Goal: Task Accomplishment & Management: Use online tool/utility

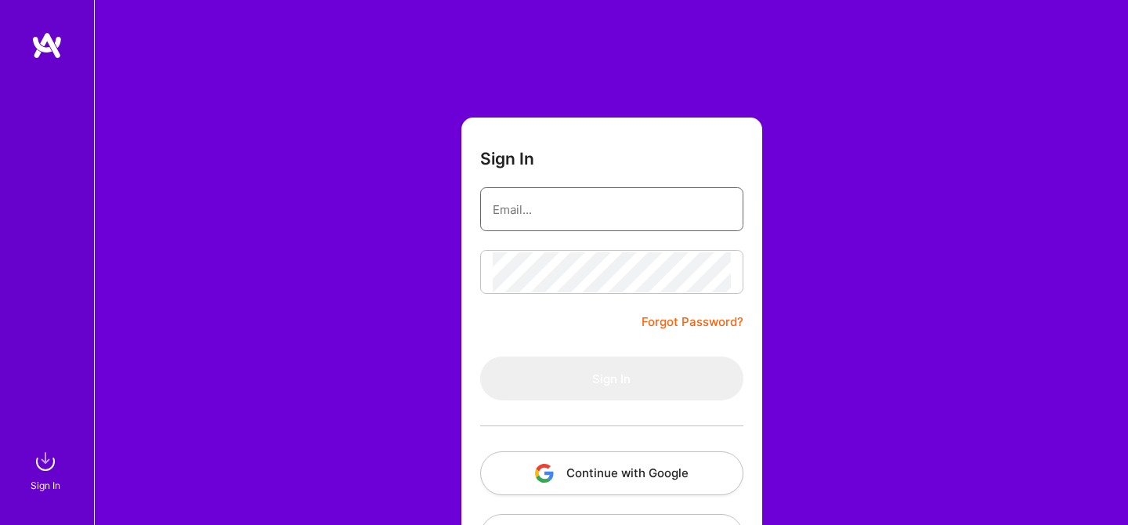
click at [543, 211] on input "email" at bounding box center [612, 209] width 238 height 40
type input "[EMAIL_ADDRESS][DOMAIN_NAME]"
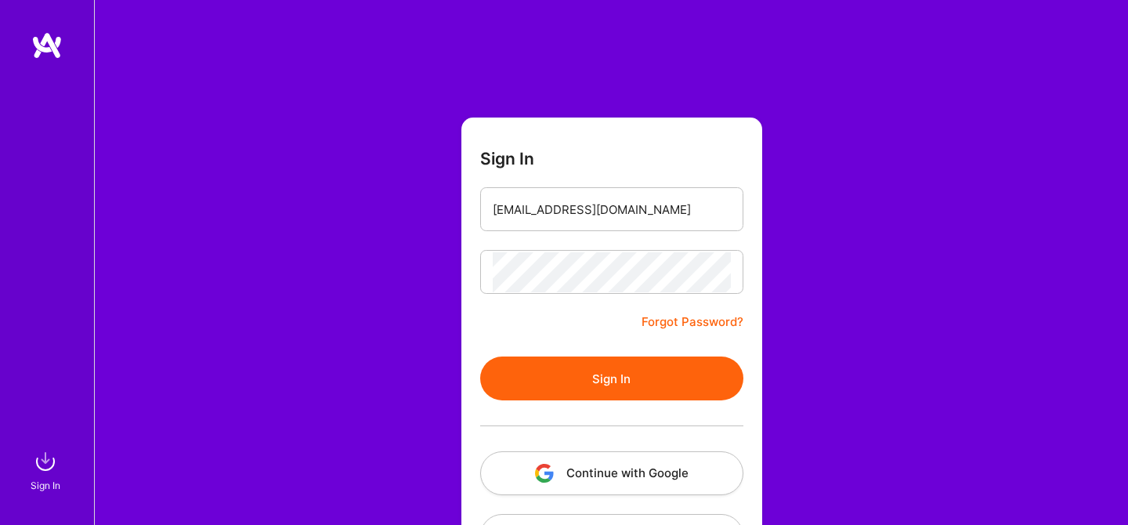
click at [563, 388] on button "Sign In" at bounding box center [611, 378] width 263 height 44
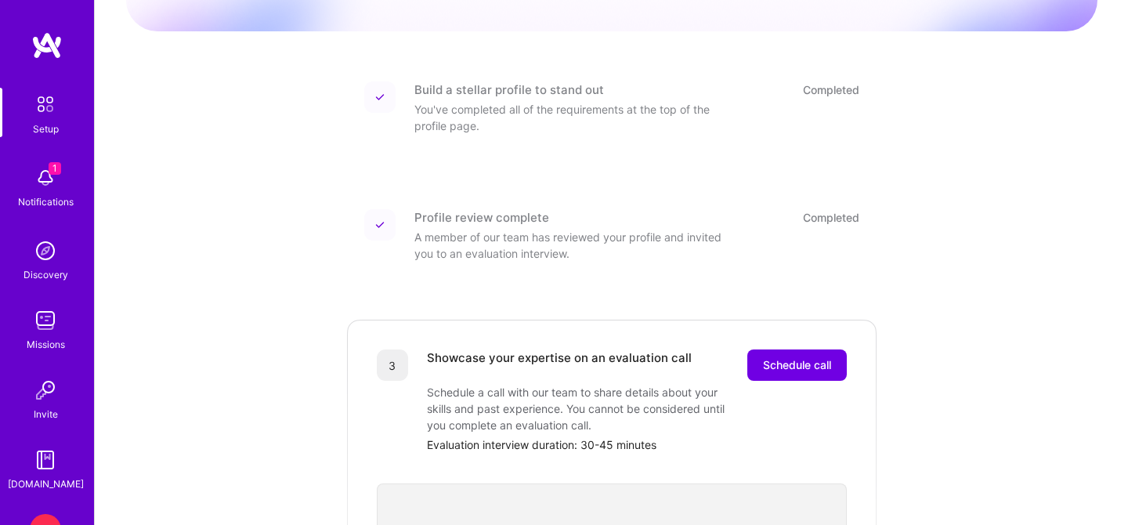
scroll to position [105, 0]
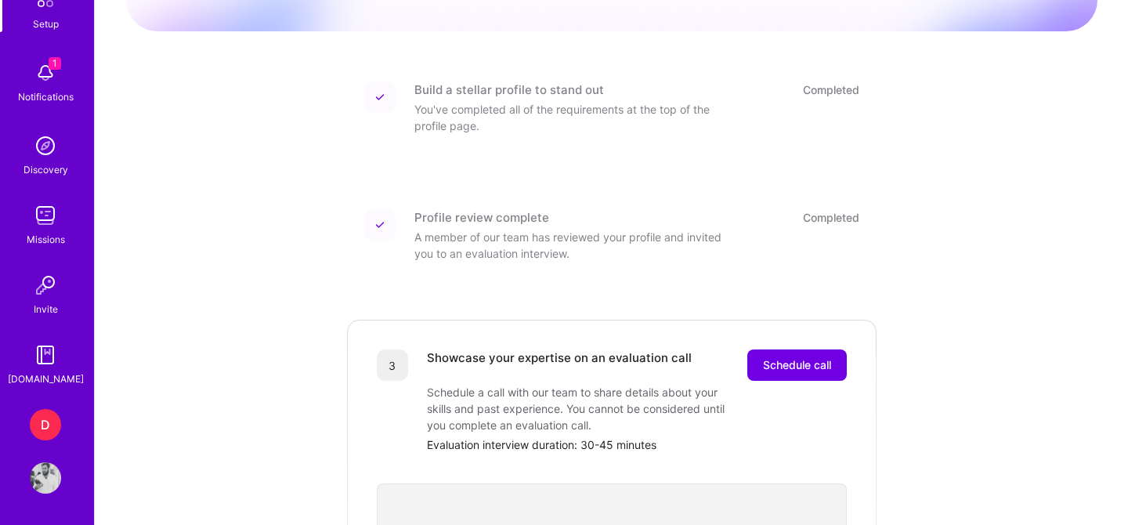
click at [36, 421] on div "D" at bounding box center [45, 424] width 31 height 31
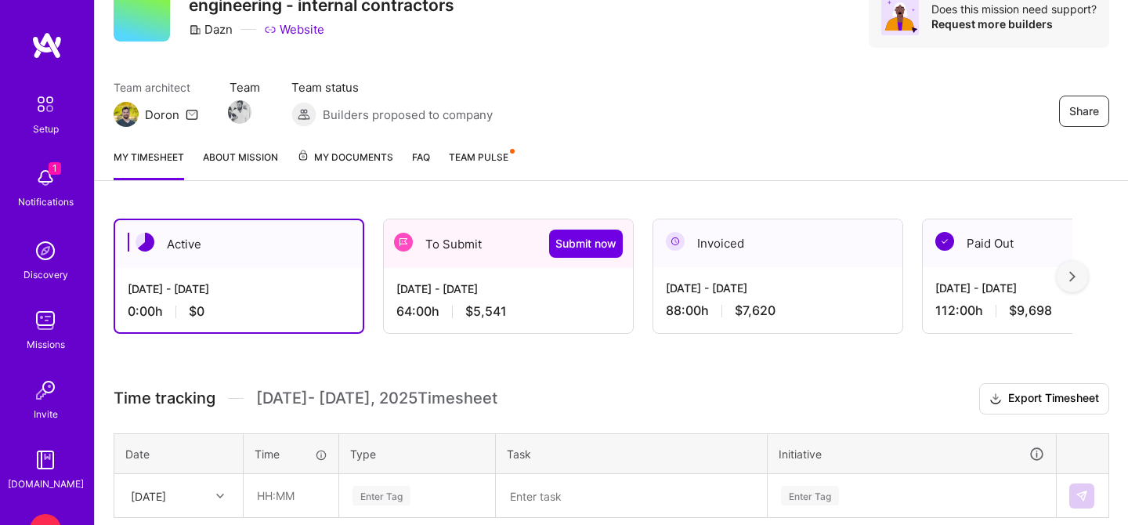
scroll to position [79, 0]
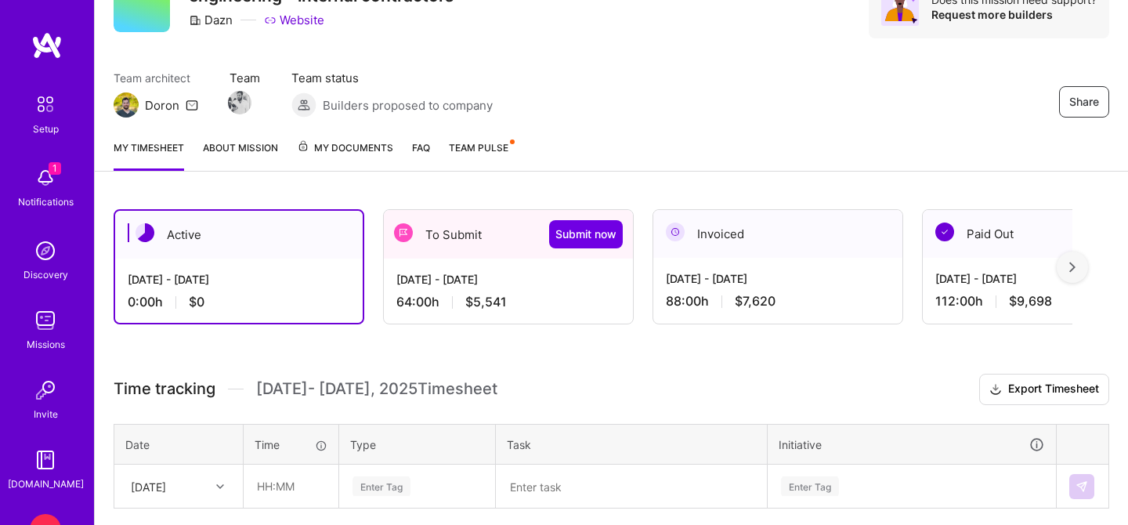
click at [466, 284] on div "[DATE] - [DATE]" at bounding box center [508, 279] width 224 height 16
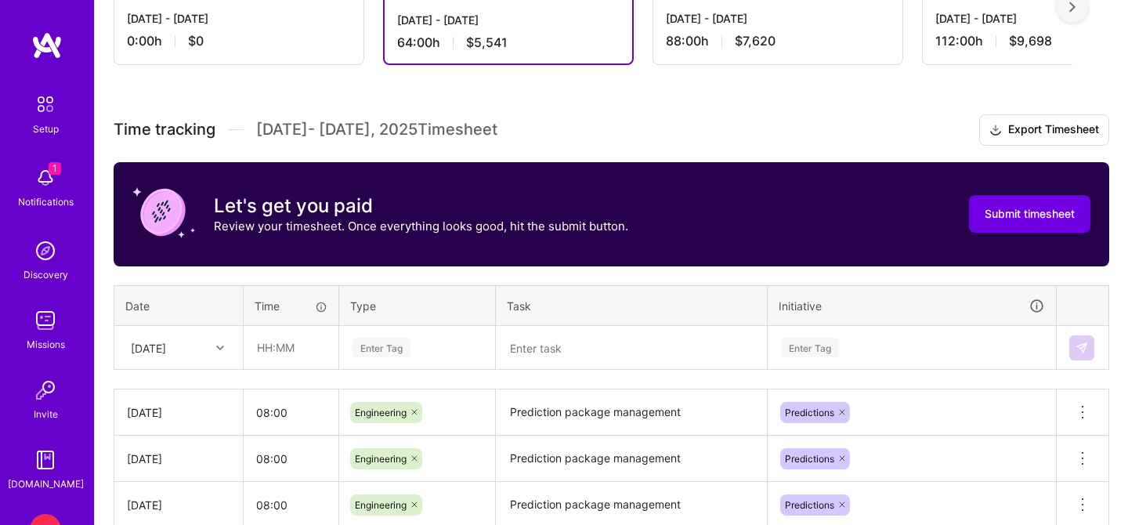
scroll to position [335, 0]
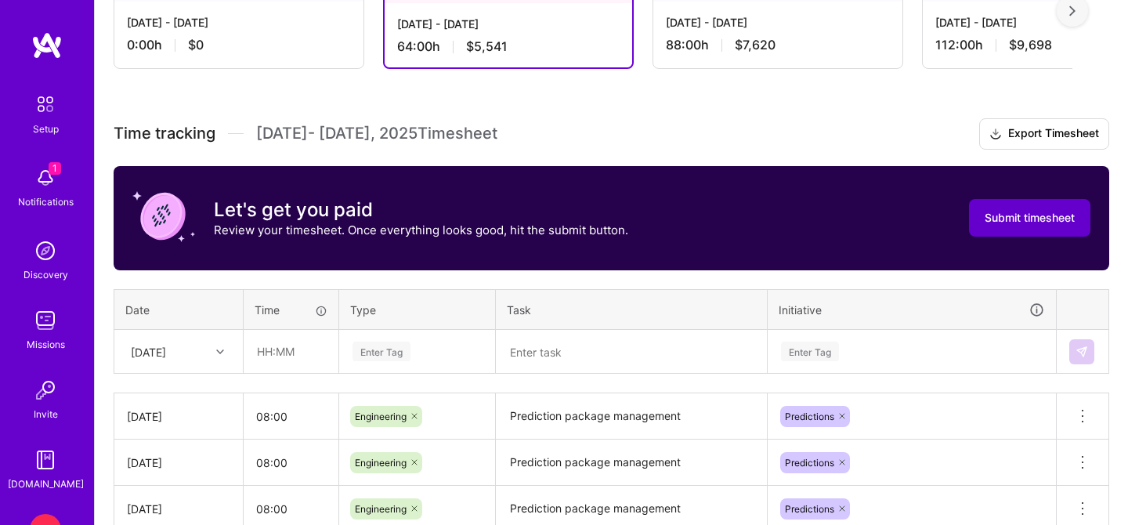
click at [1005, 214] on span "Submit timesheet" at bounding box center [1029, 218] width 90 height 16
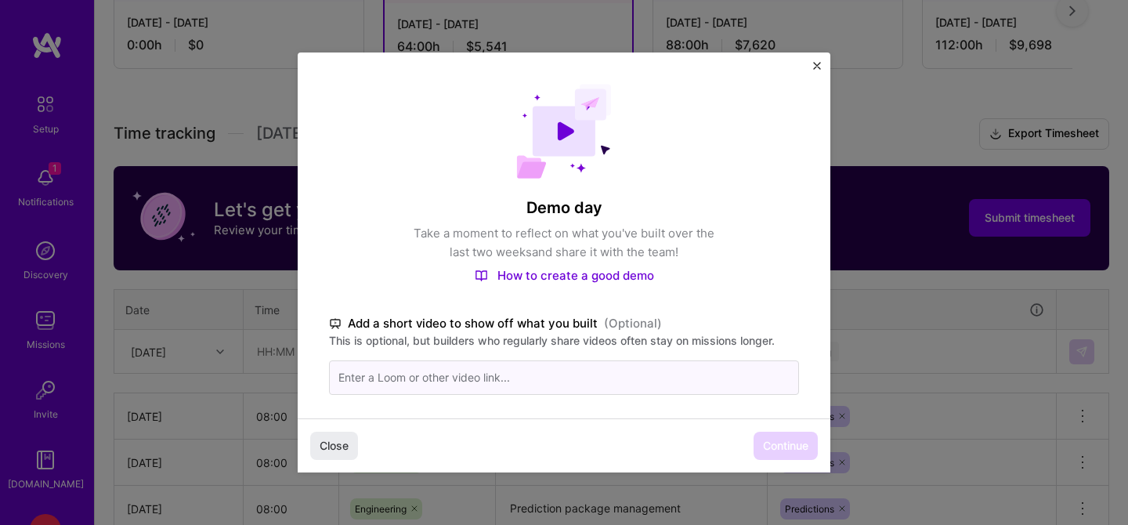
click at [369, 384] on input at bounding box center [564, 377] width 470 height 34
click at [787, 435] on button "Continue" at bounding box center [785, 445] width 64 height 28
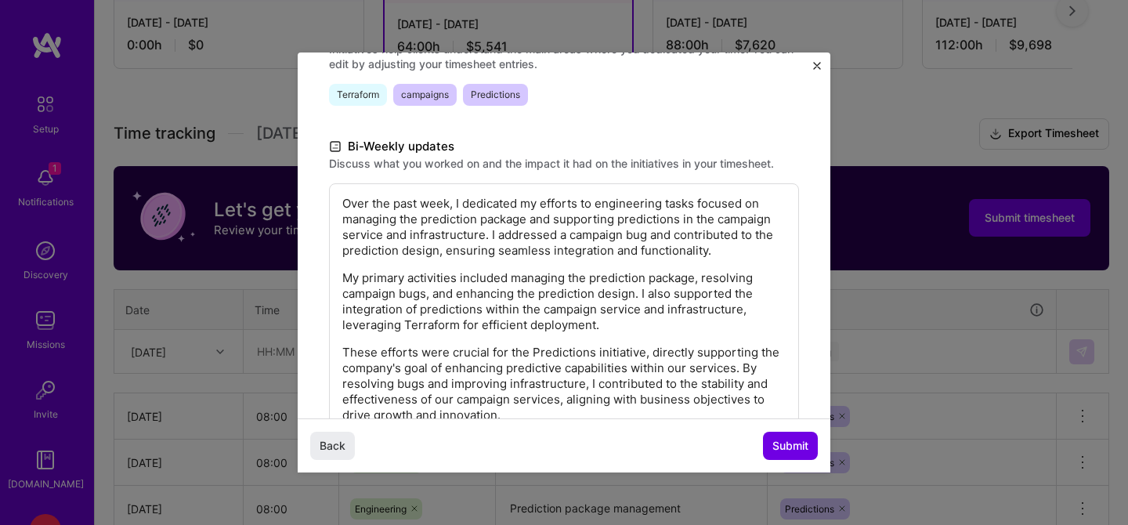
scroll to position [350, 0]
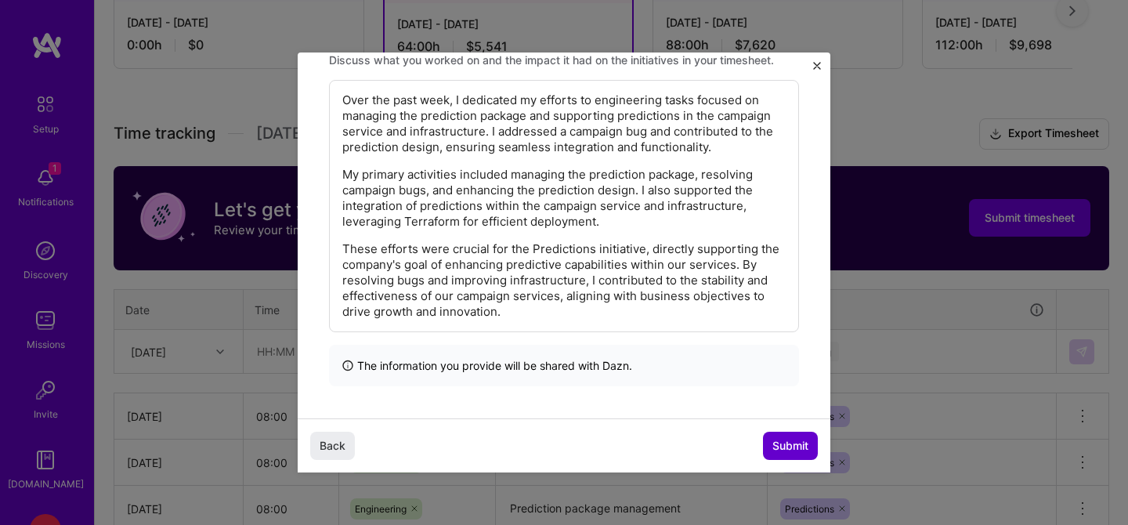
click at [783, 449] on span "Submit" at bounding box center [790, 446] width 36 height 16
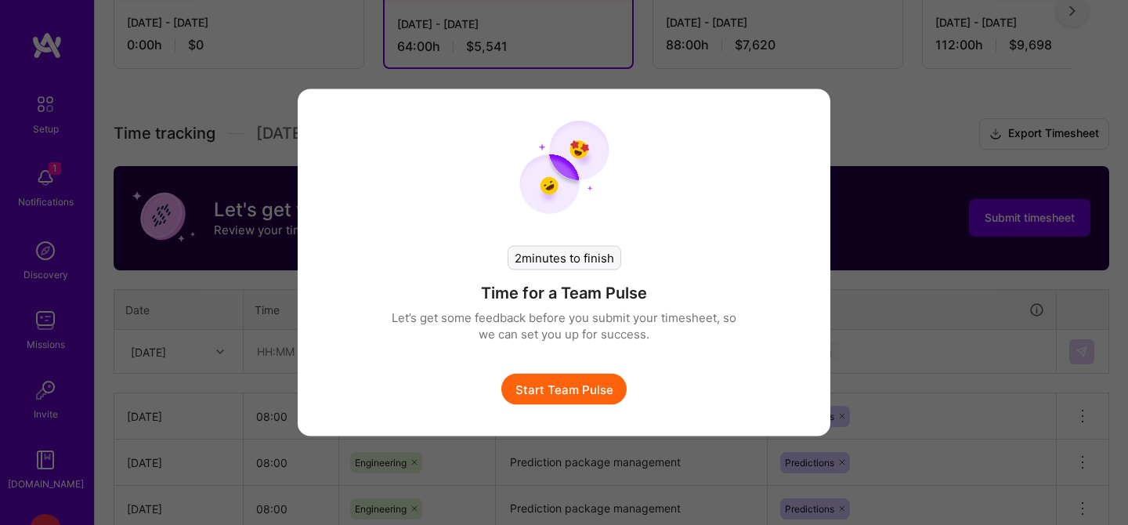
click at [559, 394] on button "Start Team Pulse" at bounding box center [563, 389] width 125 height 31
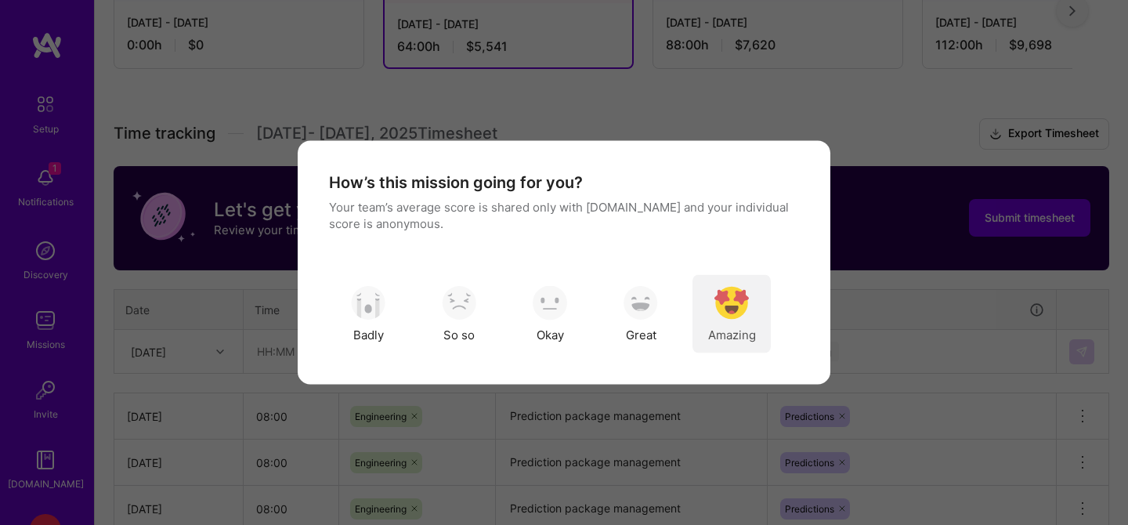
click at [733, 312] on img "modal" at bounding box center [731, 302] width 34 height 34
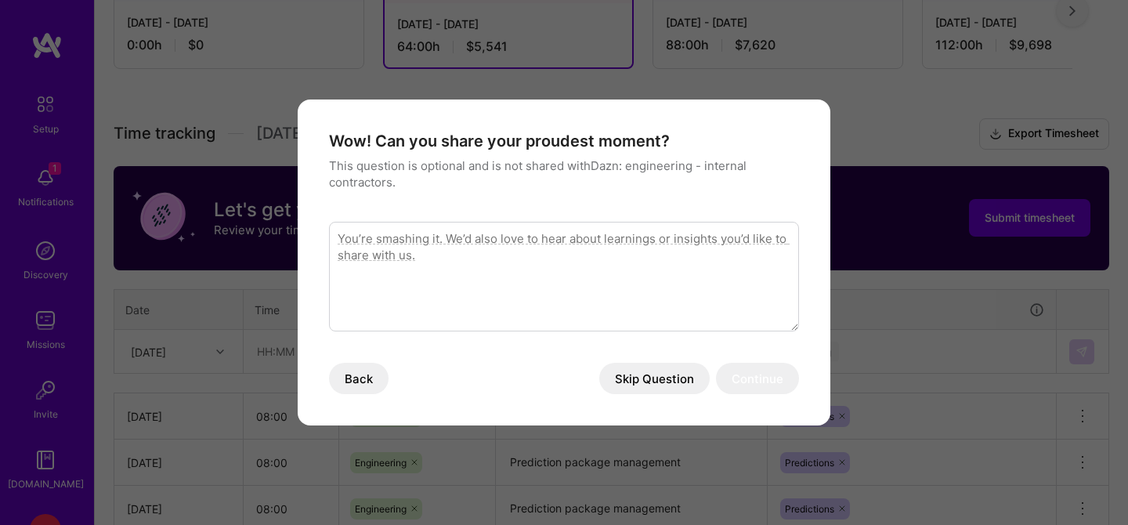
click at [623, 240] on textarea "modal" at bounding box center [564, 277] width 470 height 110
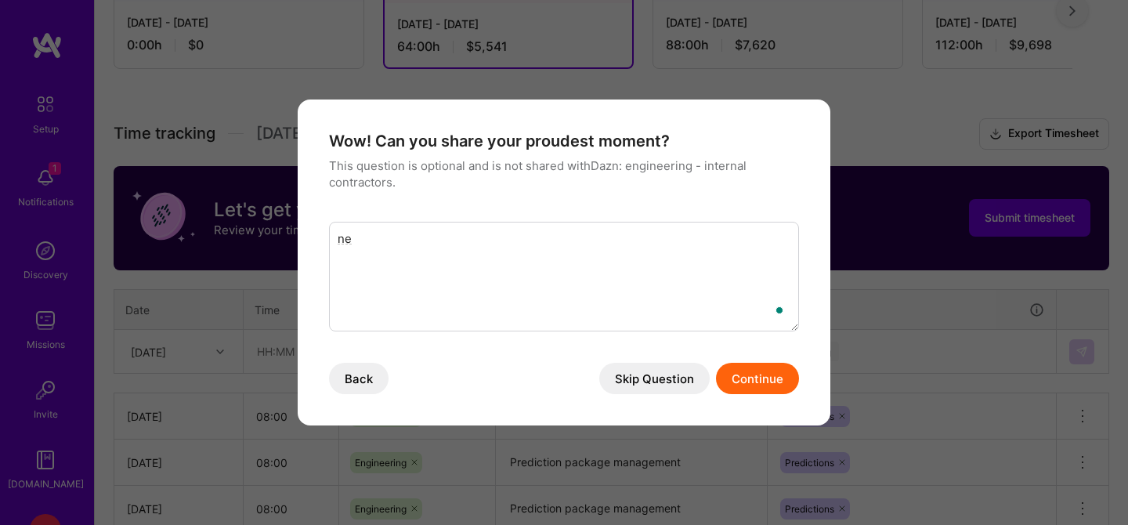
type textarea "n"
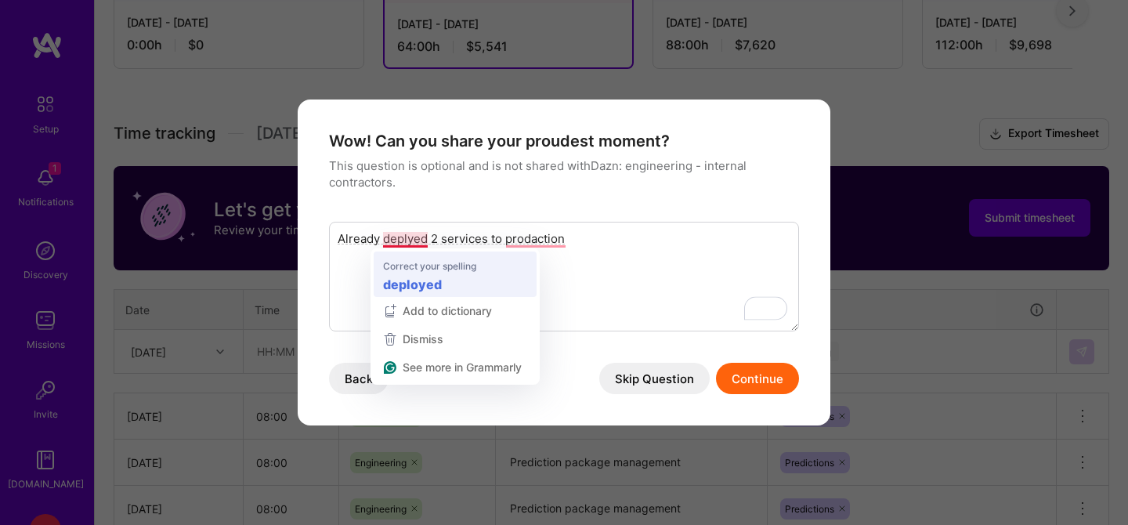
type textarea "Already deployed 2 services to prodaction"
